Goal: Task Accomplishment & Management: Manage account settings

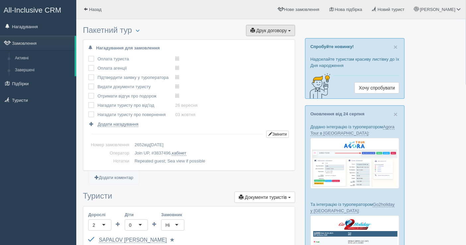
click at [274, 33] on button "Друк договору Друк" at bounding box center [270, 30] width 49 height 11
click at [253, 42] on link "Join UP" at bounding box center [250, 42] width 90 height 11
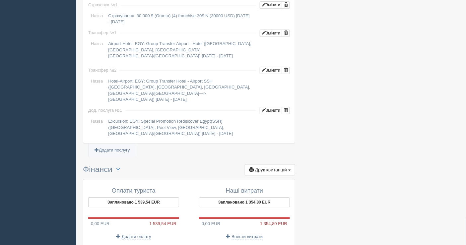
scroll to position [576, 0]
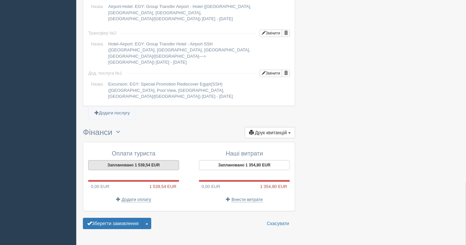
click at [130, 160] on button "Заплановано 1 539,54 EUR" at bounding box center [133, 165] width 91 height 10
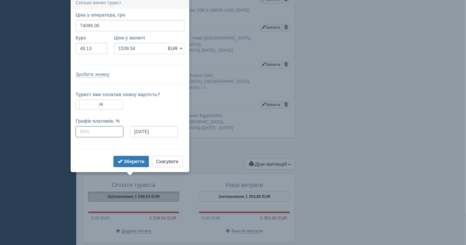
scroll to position [541, 0]
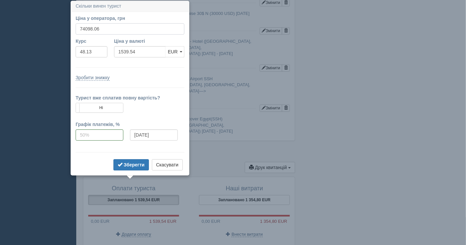
drag, startPoint x: 127, startPoint y: 29, endPoint x: 59, endPoint y: 28, distance: 68.6
type input "73470"
type input "1526.49"
click at [125, 166] on button "Зберегти" at bounding box center [130, 164] width 35 height 11
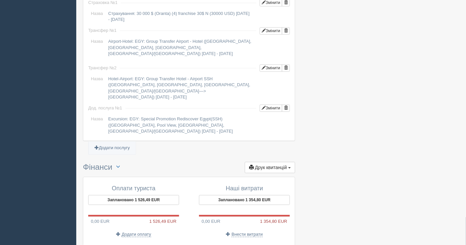
scroll to position [576, 0]
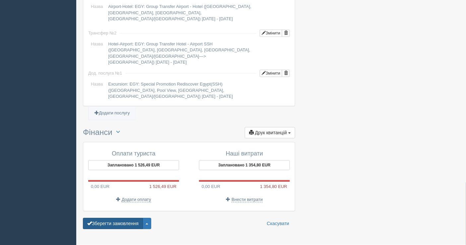
click at [115, 218] on button "Зберегти замовлення" at bounding box center [113, 223] width 60 height 11
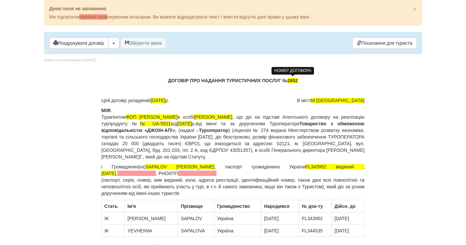
click at [291, 79] on span "2652" at bounding box center [292, 80] width 10 height 5
drag, startPoint x: 201, startPoint y: 166, endPoint x: 144, endPoint y: 162, distance: 56.4
click at [144, 163] on p "і Громадянин(ка) SAPALOV VOLODYMYR , паспорт громадянина України FL343952 видан…" at bounding box center [232, 179] width 263 height 33
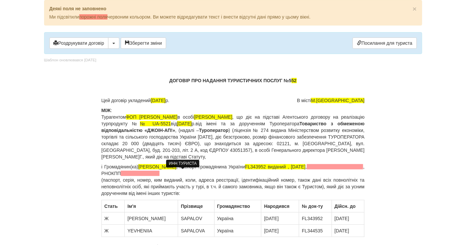
drag, startPoint x: 179, startPoint y: 168, endPoint x: 173, endPoint y: 173, distance: 7.1
click at [173, 173] on p "і Громадянин(ка) Сапальов Володимир Іванович , паспорт громадянина України FL34…" at bounding box center [232, 179] width 263 height 33
click at [159, 173] on span at bounding box center [140, 173] width 39 height 5
drag, startPoint x: 142, startPoint y: 165, endPoint x: 214, endPoint y: 167, distance: 71.6
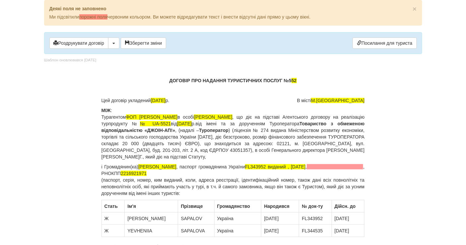
click at [176, 167] on span "Сапальов Володимир Іванович" at bounding box center [157, 166] width 38 height 5
copy span "Сапальов Володимир Іванович"
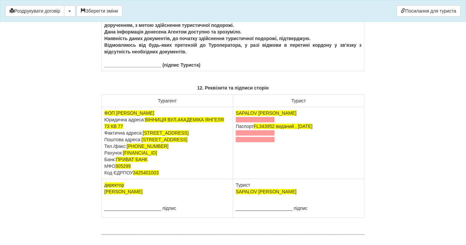
scroll to position [4098, 0]
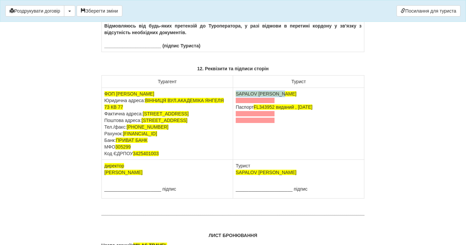
drag, startPoint x: 297, startPoint y: 145, endPoint x: 235, endPoint y: 145, distance: 61.6
click at [235, 145] on td "SAPALOV VOLODYMYR Паспорт FL343952 виданий , 30.01.2018" at bounding box center [298, 124] width 131 height 72
drag, startPoint x: 164, startPoint y: 42, endPoint x: 110, endPoint y: 46, distance: 54.1
click at [110, 46] on td "Я, SAPALOV VOLODYMYR , отримав від Турагента всю інформацію та перелік необхідн…" at bounding box center [232, 19] width 263 height 65
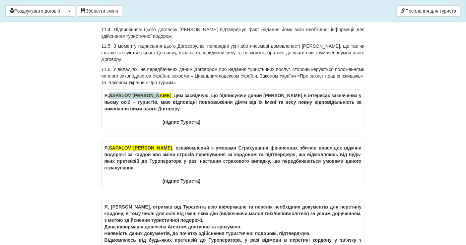
drag, startPoint x: 164, startPoint y: 145, endPoint x: 111, endPoint y: 144, distance: 52.7
click at [111, 128] on td "Я, SAPALOV VOLODYMYR , цим засвідчую, що підписуючи даний Договір в інтересах з…" at bounding box center [232, 108] width 263 height 39
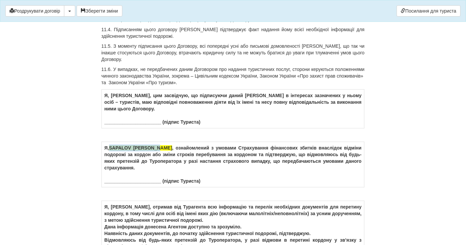
drag, startPoint x: 165, startPoint y: 197, endPoint x: 111, endPoint y: 196, distance: 53.7
click at [111, 187] on td "Я, SAPALOV VOLODYMYR , ознайомлений з умовами Страхування фінансових збитків вн…" at bounding box center [232, 164] width 263 height 45
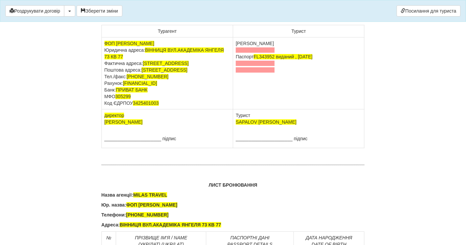
scroll to position [4145, 0]
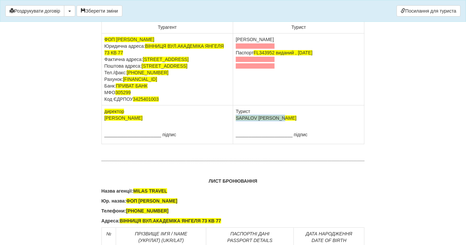
drag, startPoint x: 289, startPoint y: 188, endPoint x: 234, endPoint y: 191, distance: 55.4
click at [234, 144] on td "Турист SAPALOV VOLODYMYR ______________________ підпис" at bounding box center [298, 124] width 131 height 39
click at [241, 144] on td "Турист Сапальов Володимир Іванович ______________________ підпис" at bounding box center [298, 124] width 131 height 39
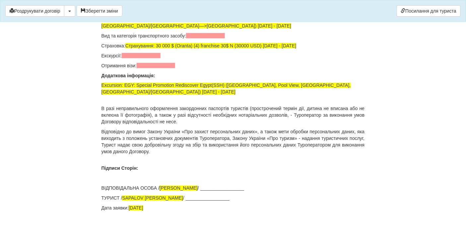
scroll to position [4597, 0]
drag, startPoint x: 176, startPoint y: 198, endPoint x: 122, endPoint y: 197, distance: 54.0
click at [122, 197] on p "ТУРИСТ / SAPALOV VOLODYMYR / _________________" at bounding box center [232, 198] width 263 height 7
click at [89, 10] on button "Зберегти зміни" at bounding box center [100, 10] width 46 height 11
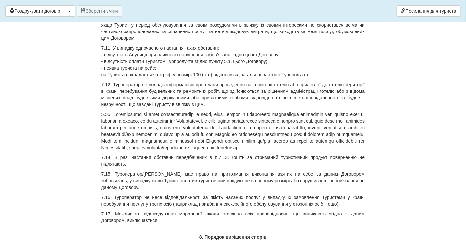
scroll to position [3188, 0]
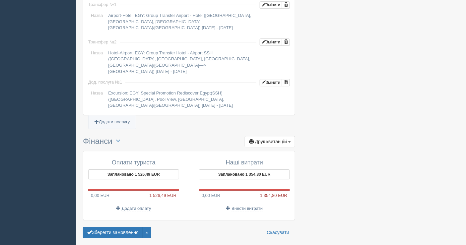
scroll to position [596, 0]
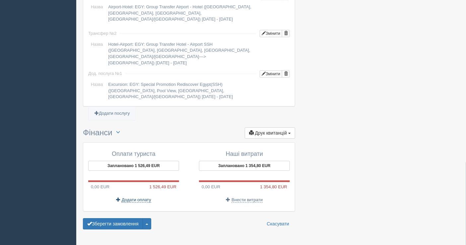
click at [135, 197] on span "Додати оплату" at bounding box center [136, 199] width 29 height 5
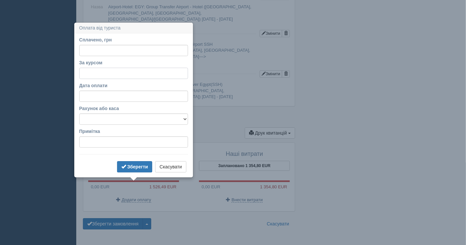
click at [119, 74] on input "За курсом" at bounding box center [133, 73] width 109 height 11
type input "48.13"
click at [125, 48] on input "Сплачено, грн" at bounding box center [133, 50] width 109 height 11
type input "30000"
click at [120, 119] on select "Банківський рахунок Готівкова каса" at bounding box center [133, 118] width 109 height 11
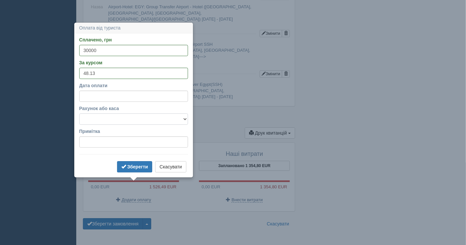
select select "1598"
click at [79, 113] on select "Банківський рахунок Готівкова каса" at bounding box center [133, 118] width 109 height 11
click at [137, 165] on b "Зберегти" at bounding box center [137, 166] width 21 height 5
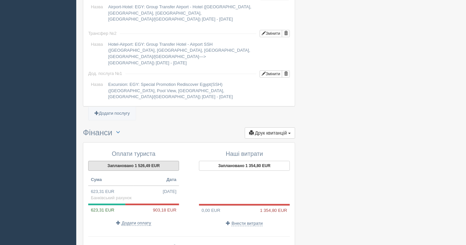
click at [133, 161] on button "Заплановано 1 526,49 EUR" at bounding box center [133, 166] width 91 height 10
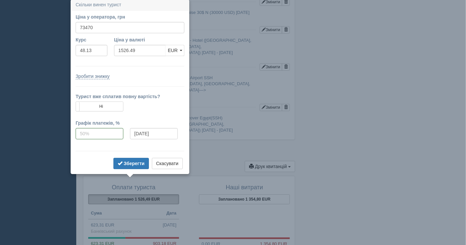
scroll to position [561, 0]
